Goal: Register for event/course

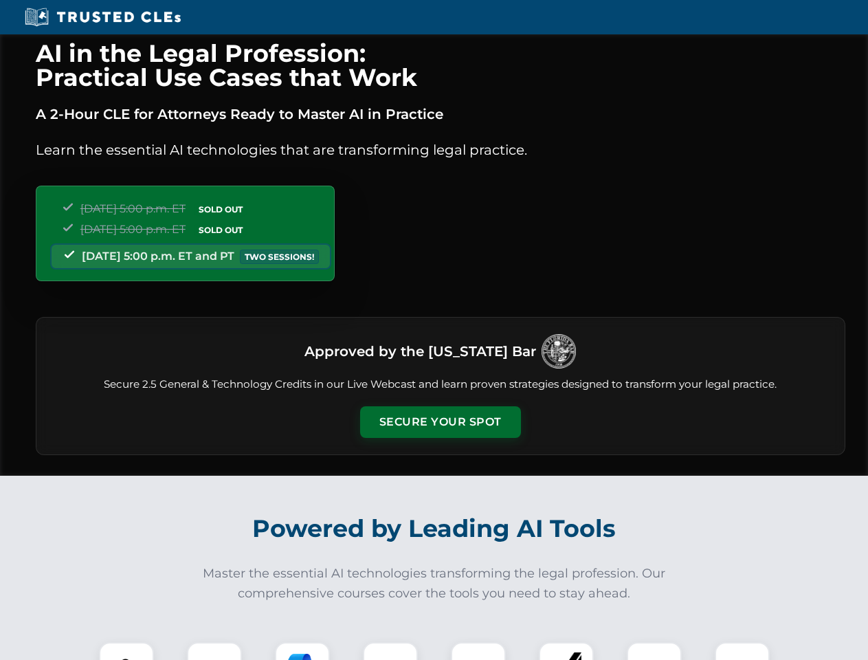
click at [440, 422] on button "Secure Your Spot" at bounding box center [440, 422] width 161 height 32
click at [127, 651] on img at bounding box center [127, 670] width 40 height 40
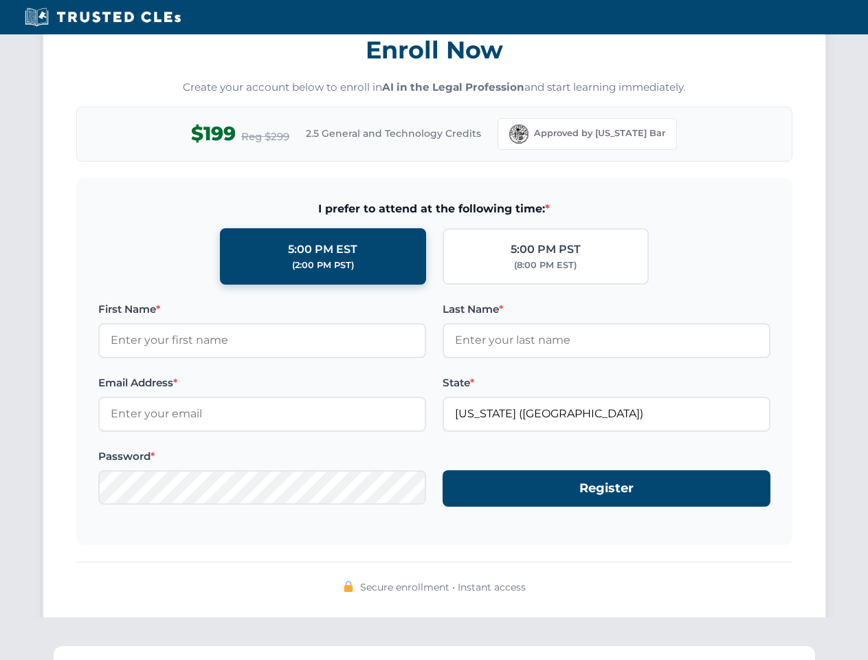
scroll to position [1350, 0]
